Goal: Find specific page/section: Find specific page/section

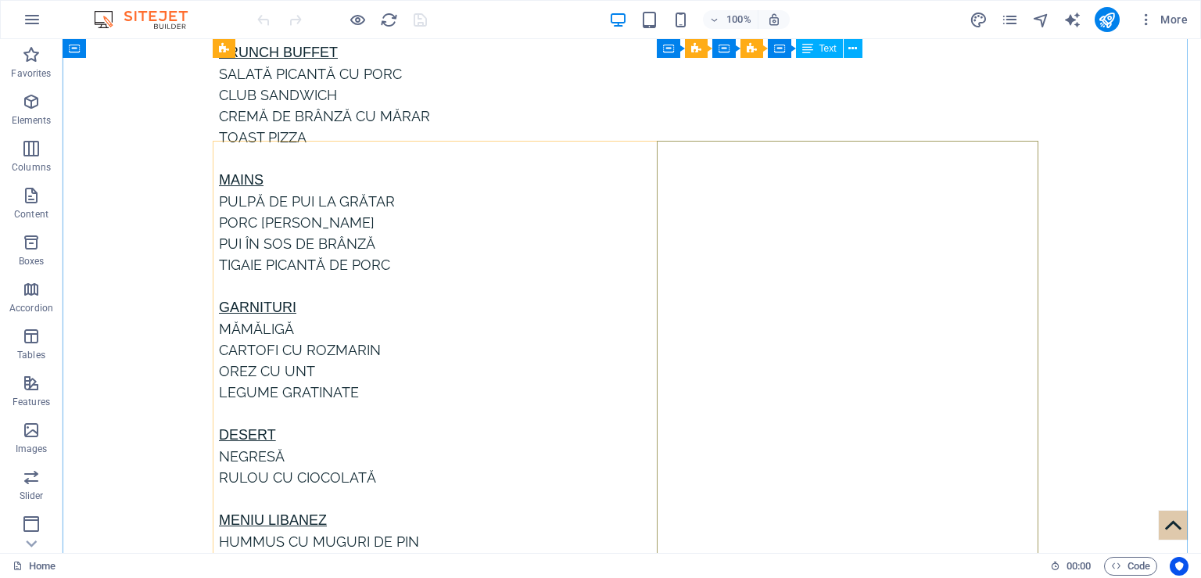
scroll to position [413, 0]
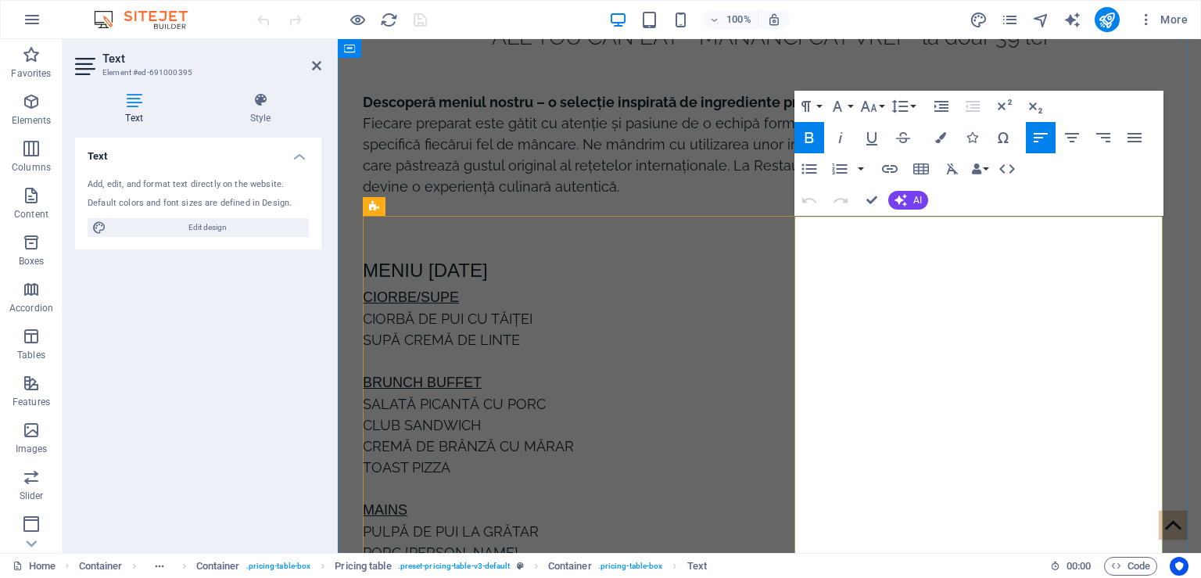
drag, startPoint x: 901, startPoint y: 270, endPoint x: 888, endPoint y: 268, distance: 13.5
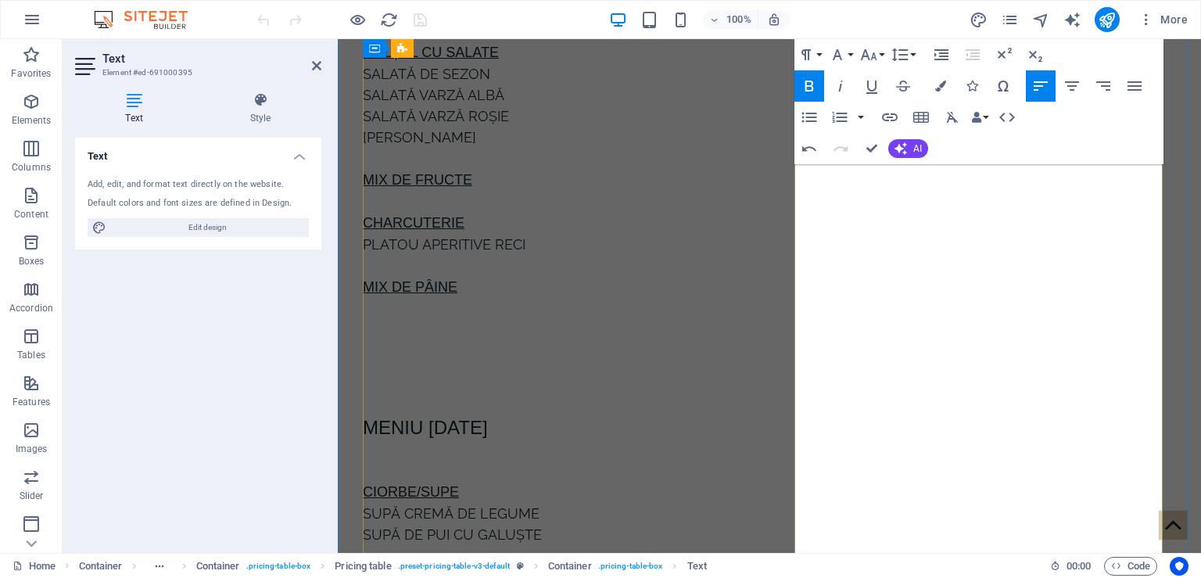
scroll to position [1651, 0]
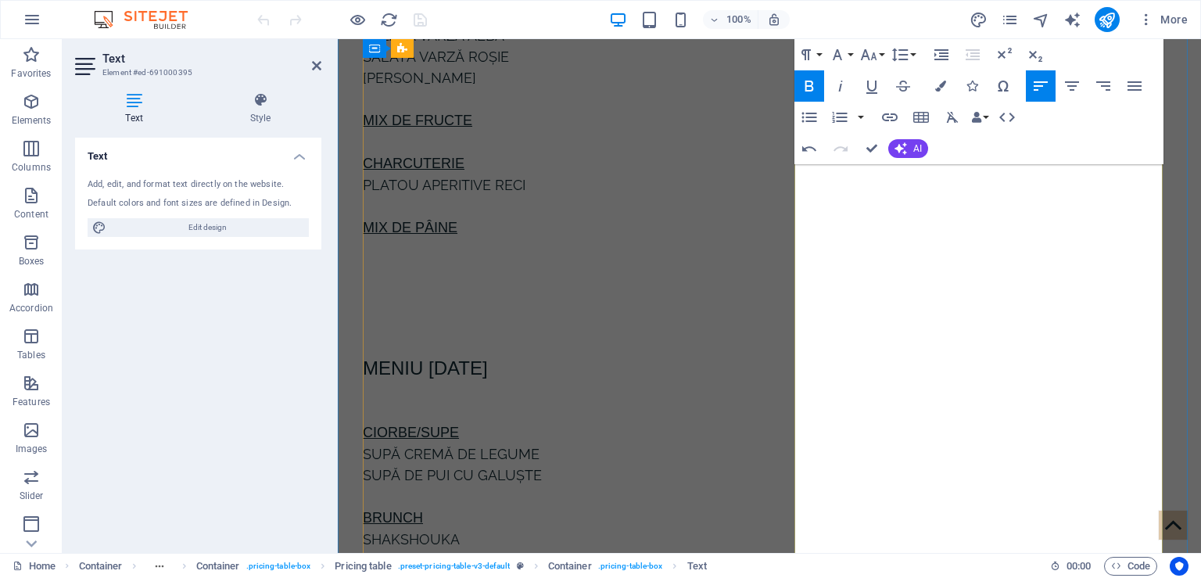
drag, startPoint x: 917, startPoint y: 353, endPoint x: 897, endPoint y: 352, distance: 19.6
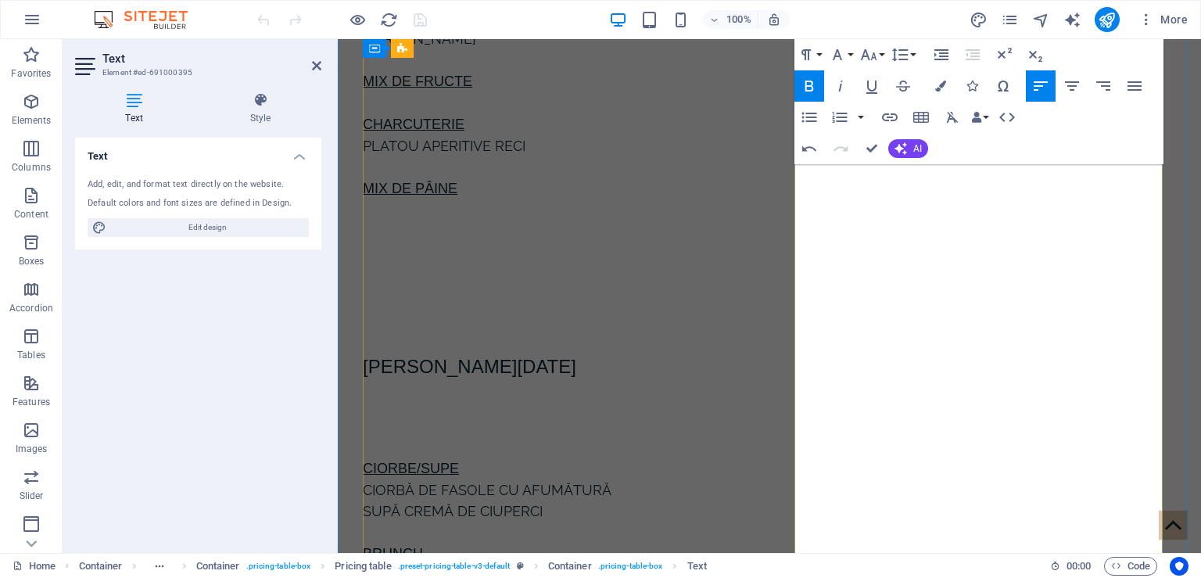
scroll to position [3054, 0]
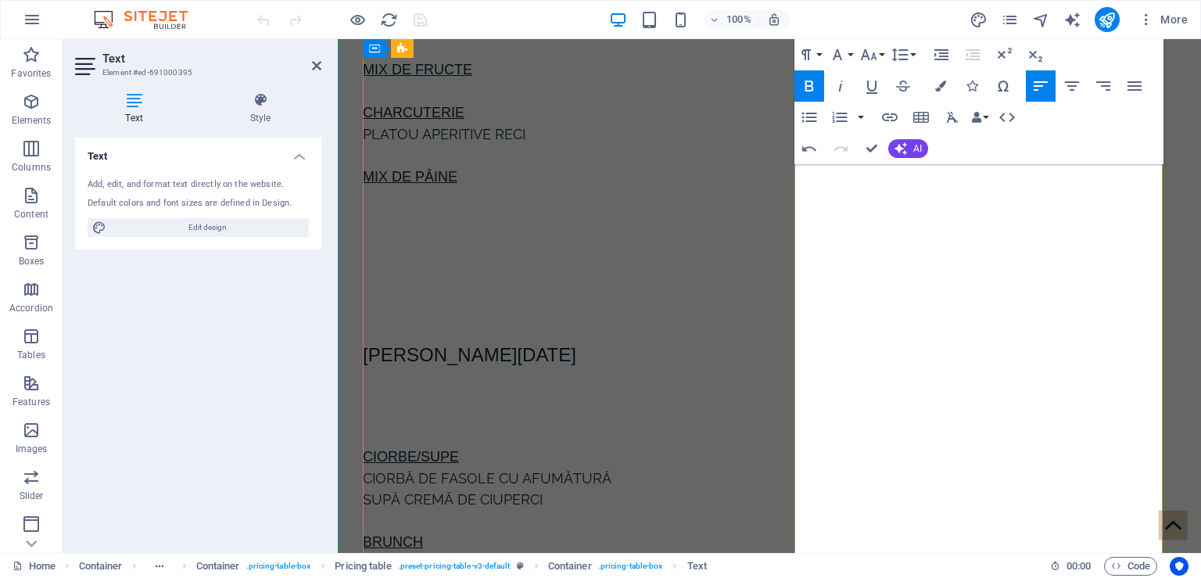
drag, startPoint x: 947, startPoint y: 335, endPoint x: 930, endPoint y: 335, distance: 17.2
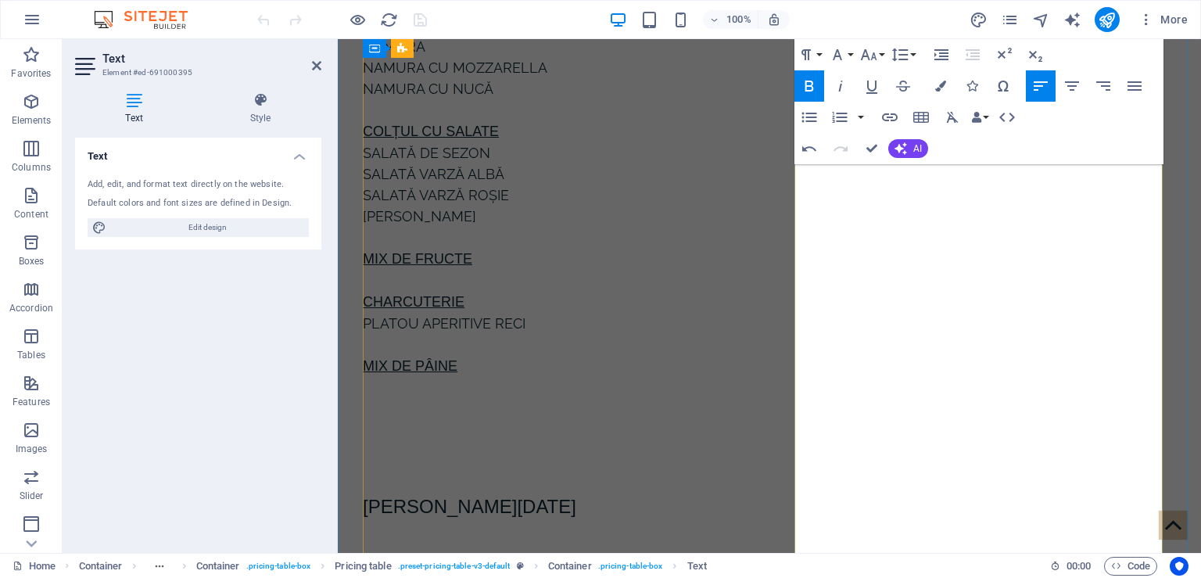
scroll to position [4540, 0]
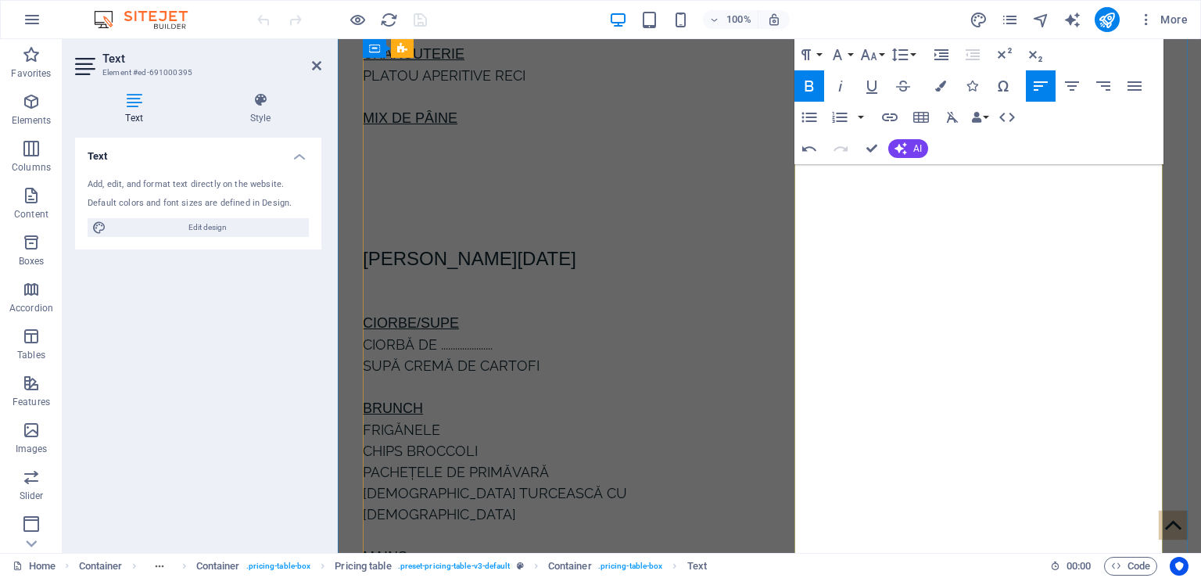
drag, startPoint x: 891, startPoint y: 242, endPoint x: 875, endPoint y: 245, distance: 15.8
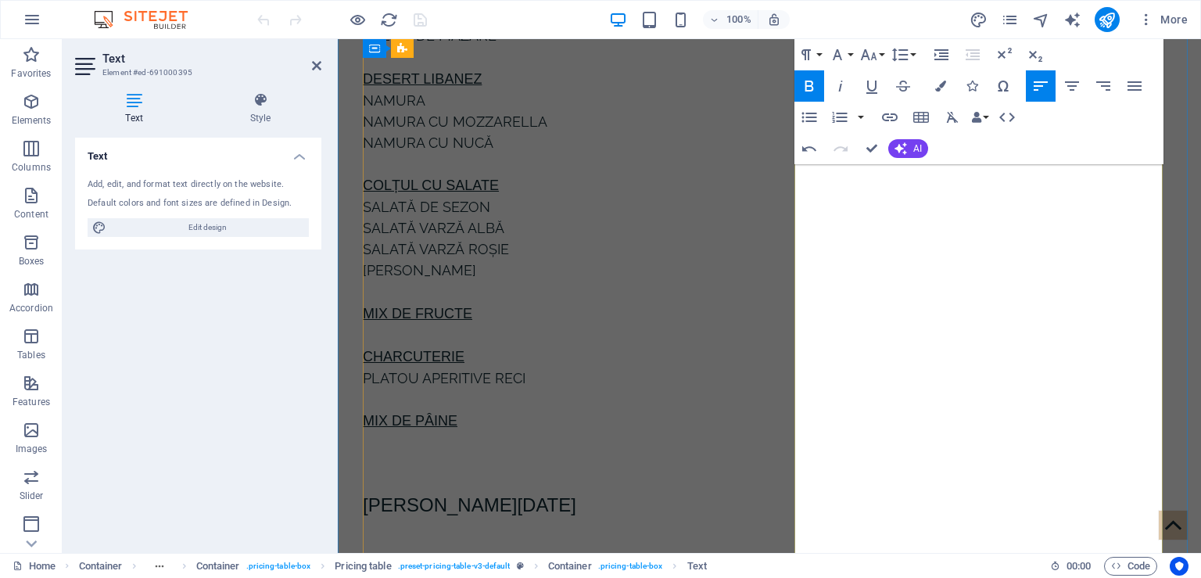
scroll to position [5860, 0]
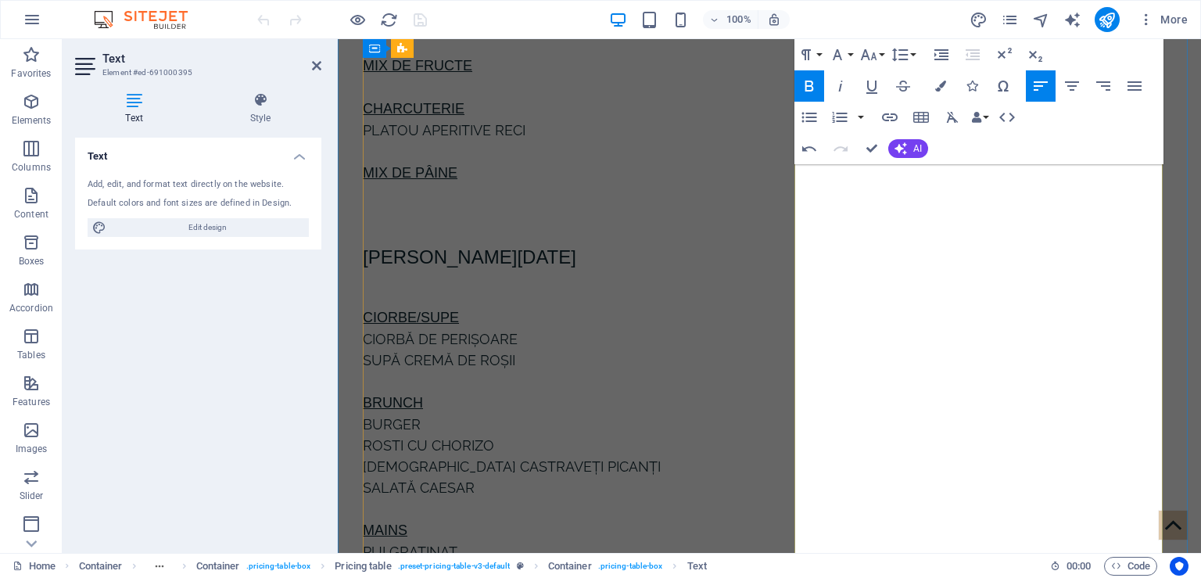
drag, startPoint x: 916, startPoint y: 220, endPoint x: 904, endPoint y: 224, distance: 12.9
